Goal: Find specific page/section: Find specific page/section

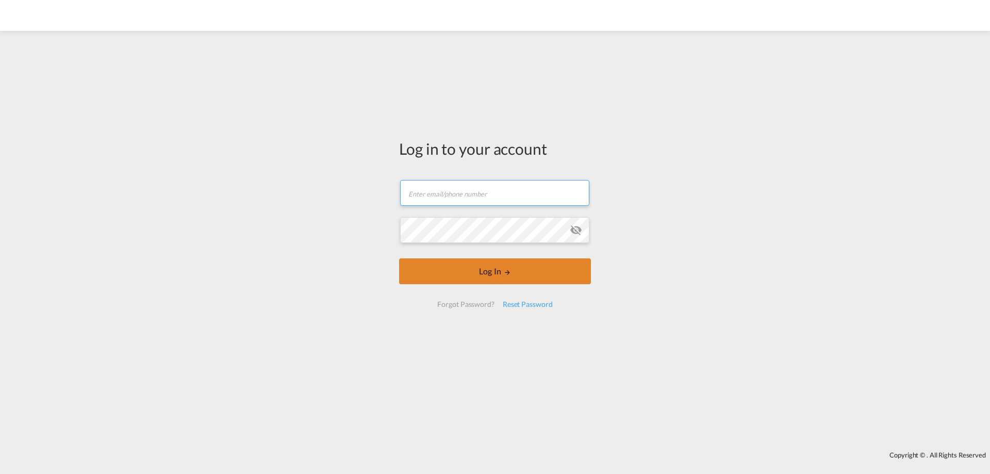
type input "[PERSON_NAME][EMAIL_ADDRESS][PERSON_NAME][DOMAIN_NAME]"
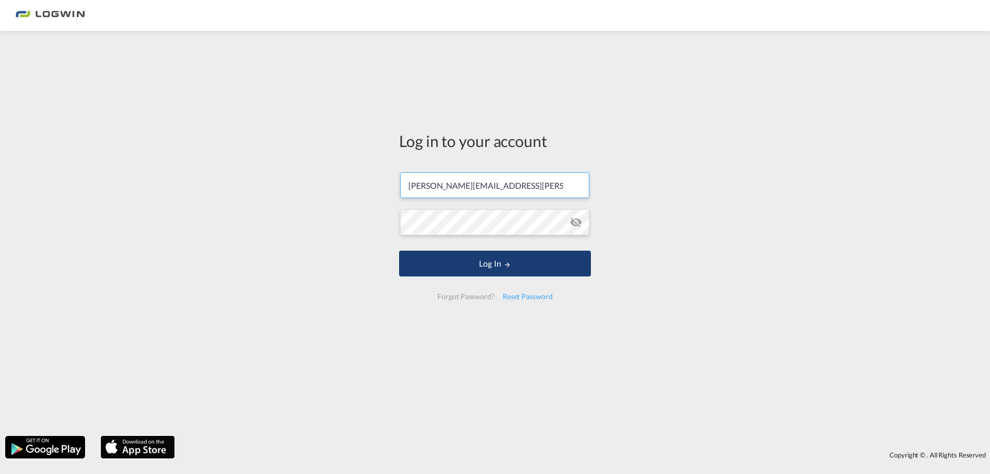
click at [512, 273] on button "Log In" at bounding box center [495, 264] width 192 height 26
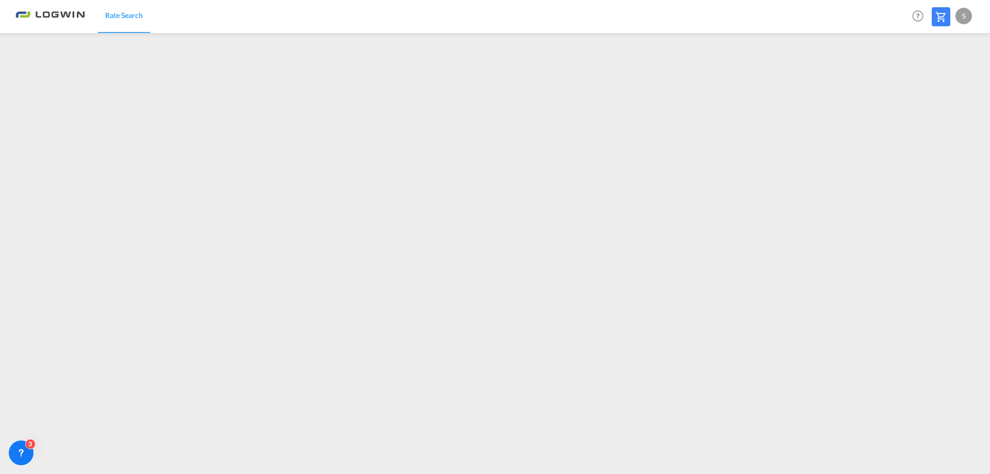
click at [480, 466] on div at bounding box center [495, 250] width 990 height 435
